Goal: Check status: Check status

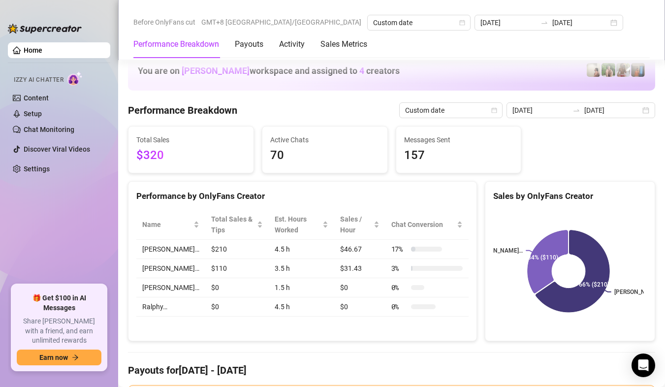
scroll to position [1231, 0]
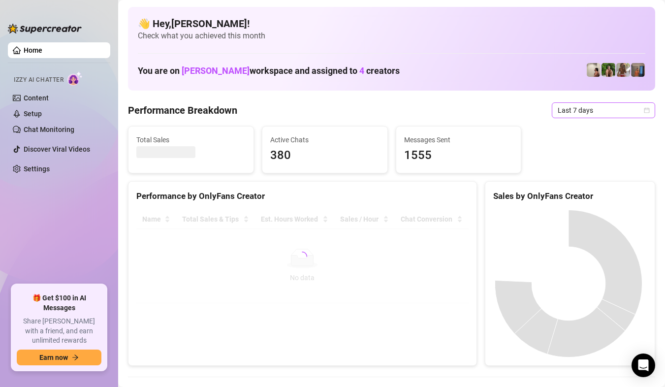
click at [625, 110] on span "Last 7 days" at bounding box center [604, 110] width 92 height 15
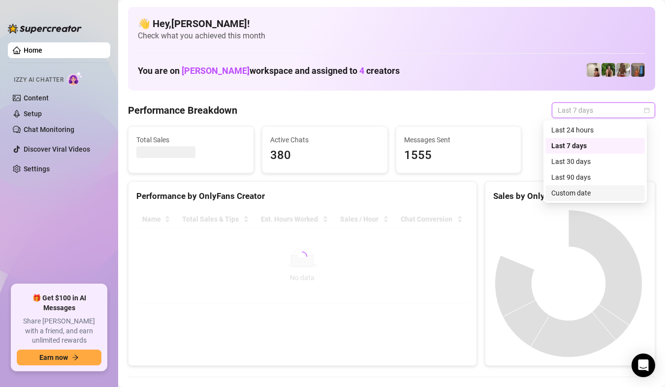
click at [595, 188] on div "Custom date" at bounding box center [595, 193] width 88 height 11
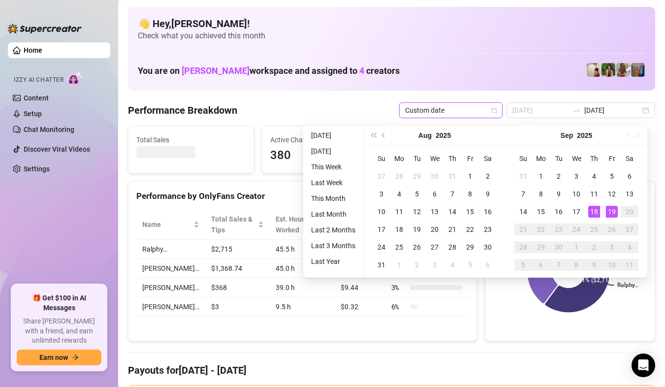
click at [608, 207] on div "19" at bounding box center [612, 212] width 12 height 12
type input "[DATE]"
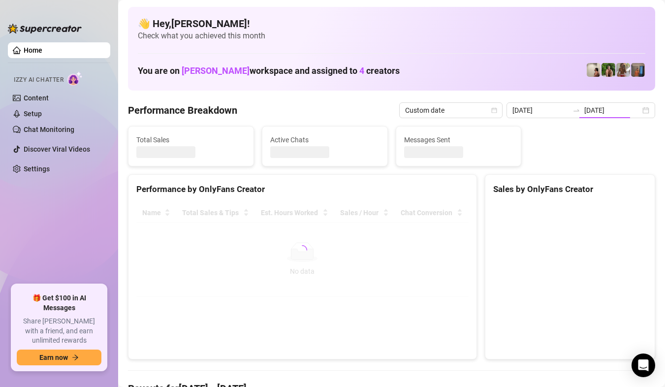
type input "[DATE]"
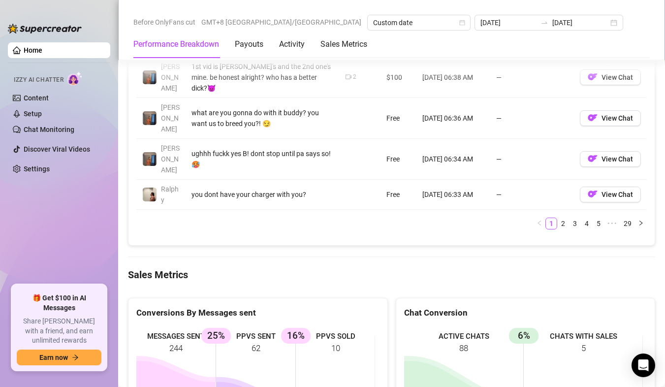
scroll to position [1329, 0]
